Goal: Transaction & Acquisition: Download file/media

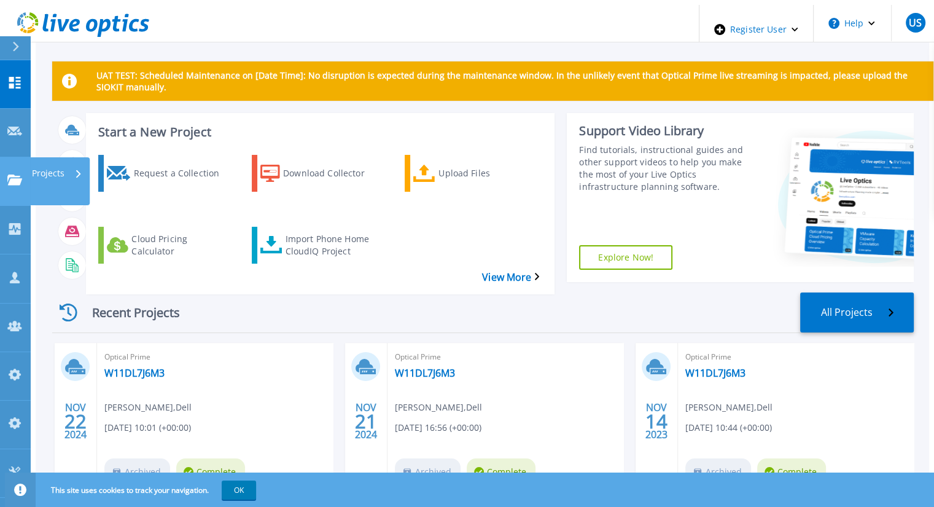
click at [15, 174] on icon at bounding box center [14, 179] width 15 height 10
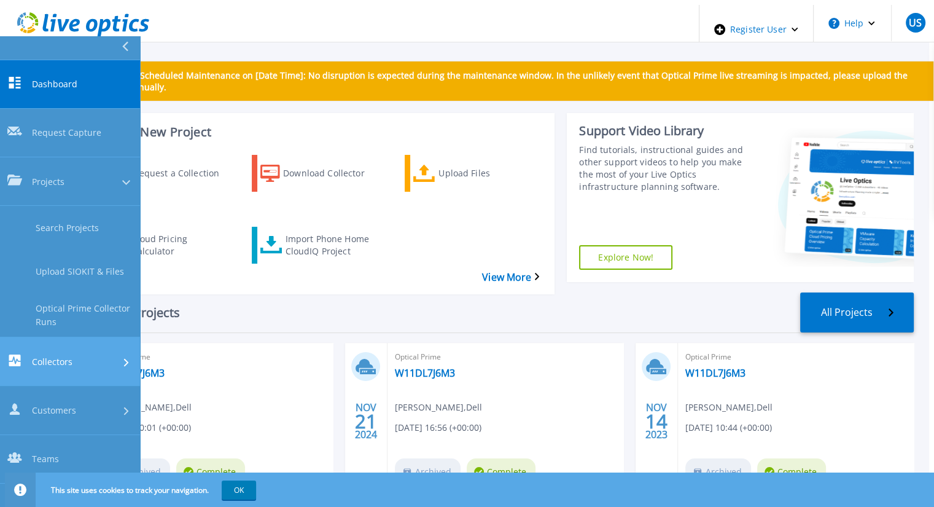
click at [53, 355] on span "Collectors" at bounding box center [52, 361] width 41 height 13
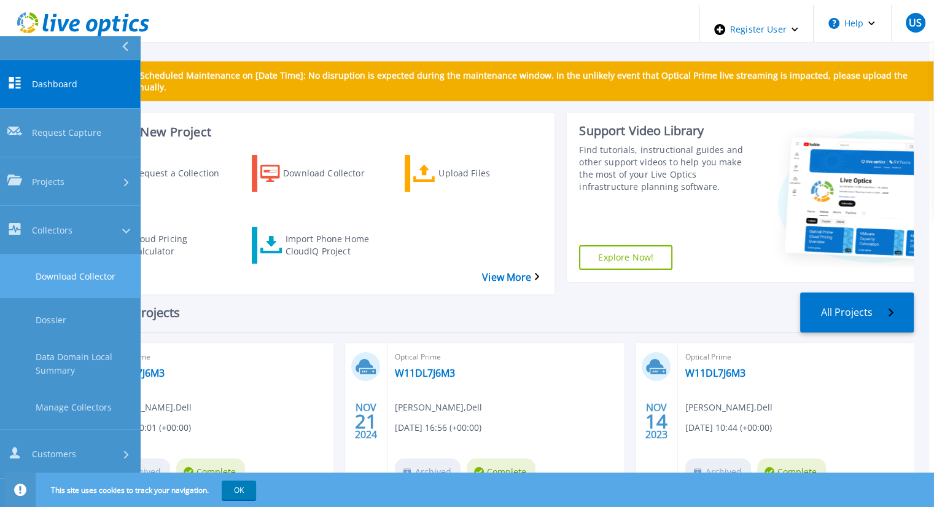
click at [58, 254] on link "Download Collector" at bounding box center [70, 276] width 140 height 44
